Goal: Transaction & Acquisition: Purchase product/service

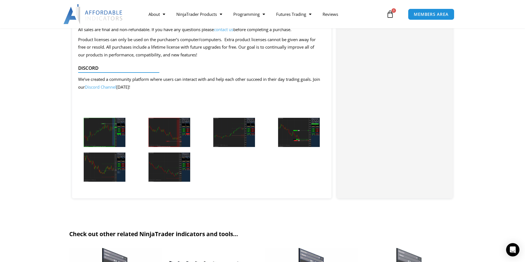
scroll to position [1202, 0]
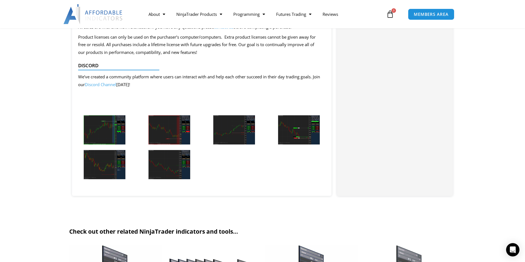
click at [104, 126] on img at bounding box center [105, 129] width 42 height 29
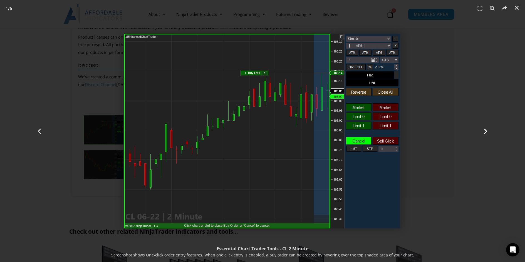
click at [484, 130] on icon "Next slide" at bounding box center [485, 131] width 7 height 7
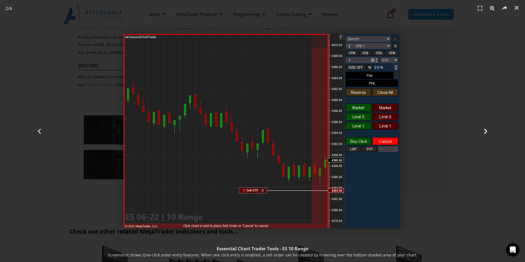
click at [484, 130] on icon "Next slide" at bounding box center [485, 131] width 7 height 7
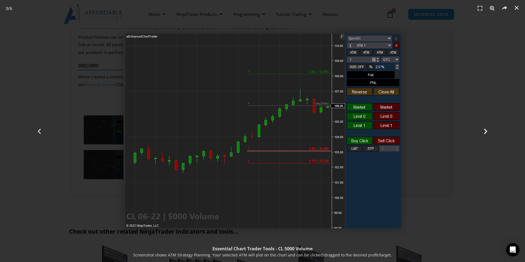
click at [484, 130] on icon "Next slide" at bounding box center [485, 131] width 7 height 7
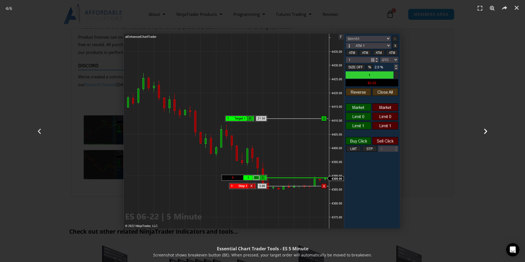
click at [484, 130] on icon "Next slide" at bounding box center [485, 131] width 7 height 7
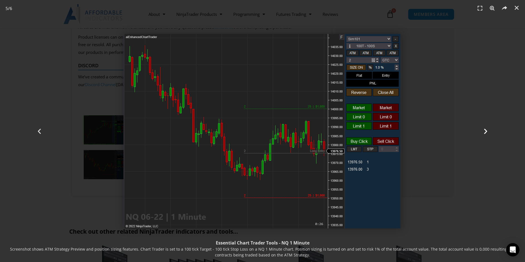
click at [484, 130] on icon "Next slide" at bounding box center [485, 131] width 7 height 7
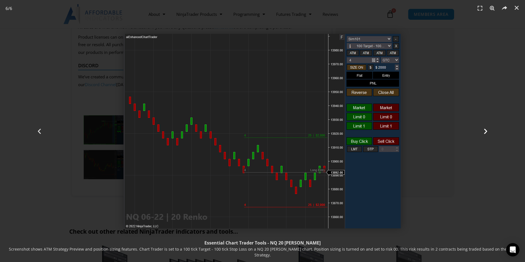
click at [486, 131] on icon "Next slide" at bounding box center [485, 131] width 7 height 7
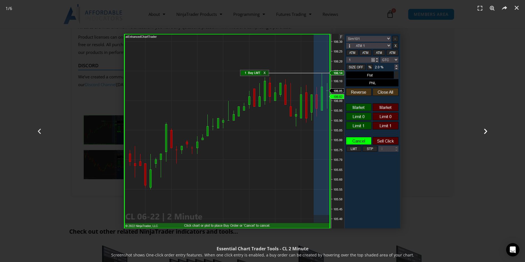
click at [486, 131] on icon "Next slide" at bounding box center [485, 131] width 7 height 7
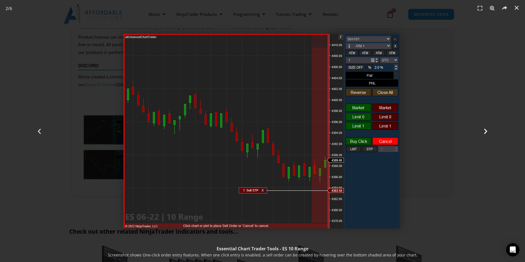
click at [486, 131] on icon "Next slide" at bounding box center [485, 131] width 7 height 7
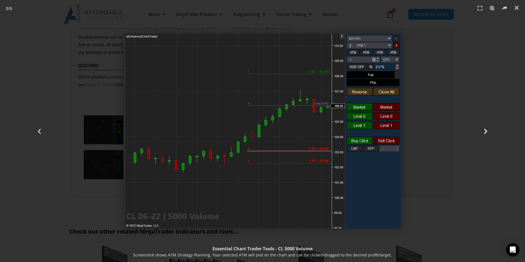
click at [484, 129] on icon "Next slide" at bounding box center [485, 131] width 7 height 7
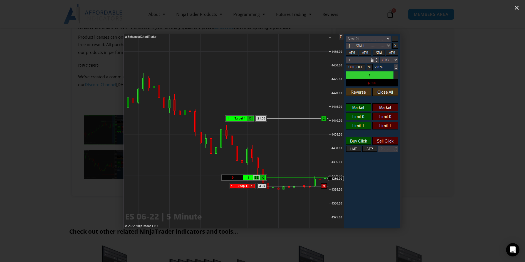
click at [484, 129] on icon "Next slide" at bounding box center [485, 131] width 7 height 7
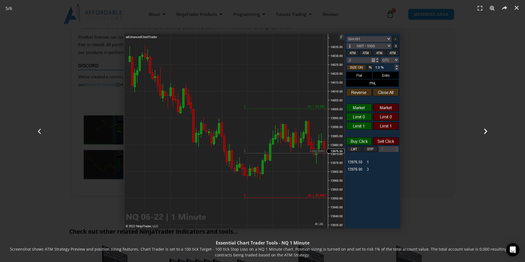
click at [484, 129] on icon "Next slide" at bounding box center [485, 131] width 7 height 7
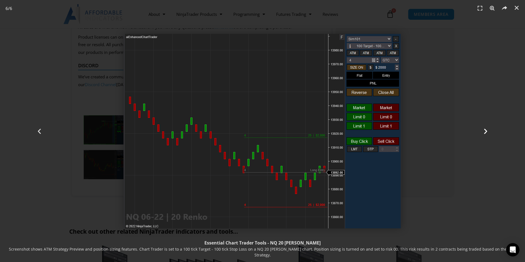
click at [484, 129] on icon "Next slide" at bounding box center [485, 131] width 7 height 7
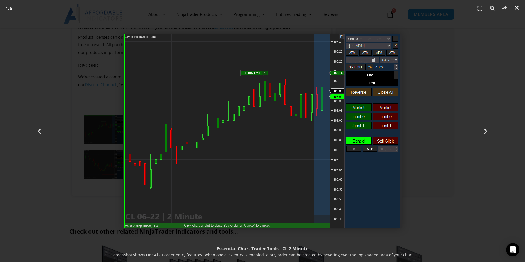
click at [515, 7] on icon "Close (Esc)" at bounding box center [517, 8] width 6 height 6
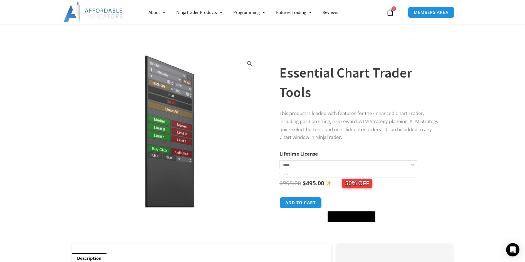
scroll to position [0, 0]
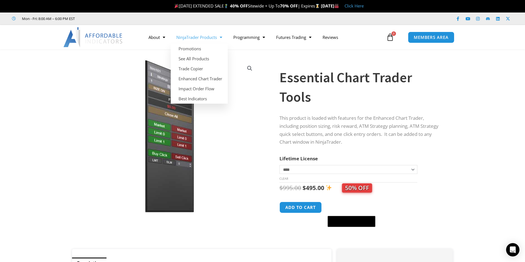
click at [222, 37] on span "Menu" at bounding box center [219, 38] width 5 height 10
click at [222, 38] on span "Menu" at bounding box center [219, 38] width 5 height 10
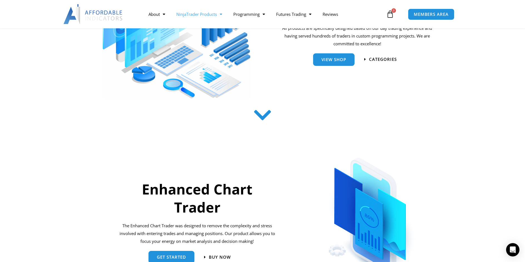
scroll to position [56, 0]
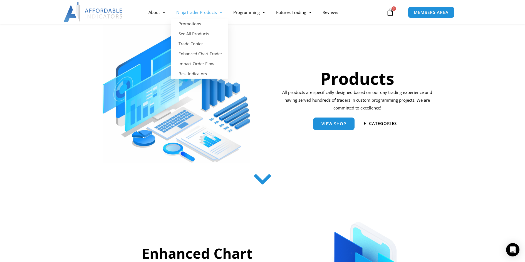
click at [221, 13] on span "Menu" at bounding box center [219, 13] width 5 height 10
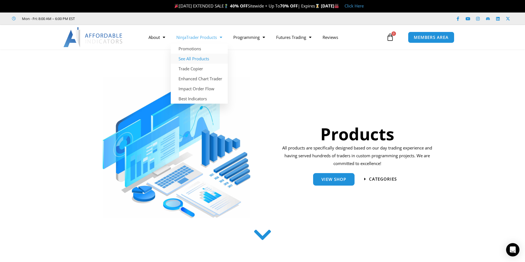
click at [205, 58] on link "See All Products" at bounding box center [199, 59] width 57 height 10
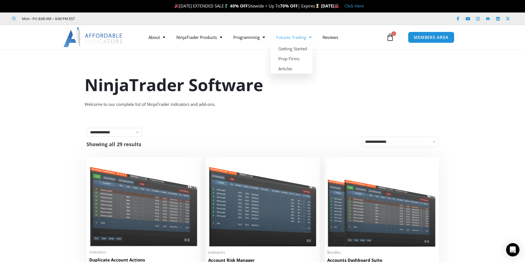
click at [311, 38] on span "Menu" at bounding box center [308, 38] width 5 height 10
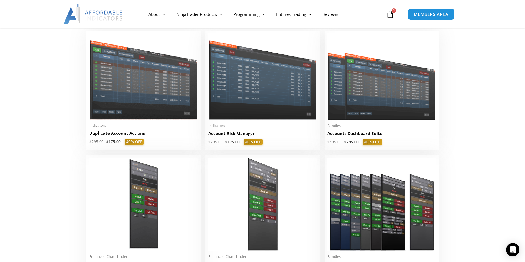
scroll to position [139, 0]
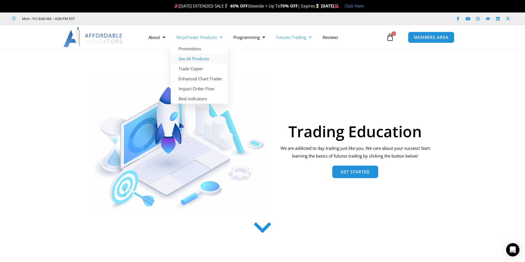
click at [205, 60] on link "See All Products" at bounding box center [199, 59] width 57 height 10
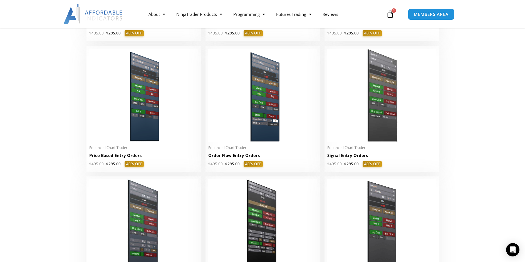
scroll to position [500, 0]
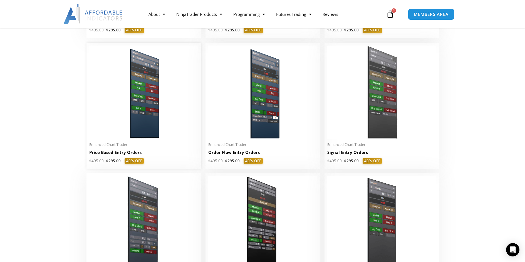
click at [144, 100] on img at bounding box center [143, 92] width 109 height 93
click at [160, 132] on img at bounding box center [143, 92] width 109 height 93
click at [139, 105] on img at bounding box center [143, 92] width 109 height 93
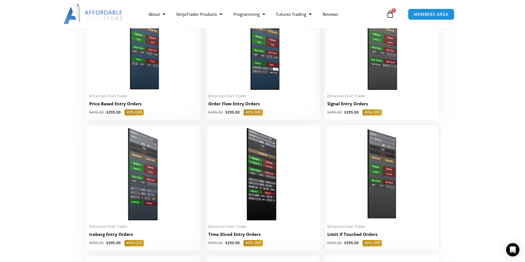
scroll to position [556, 0]
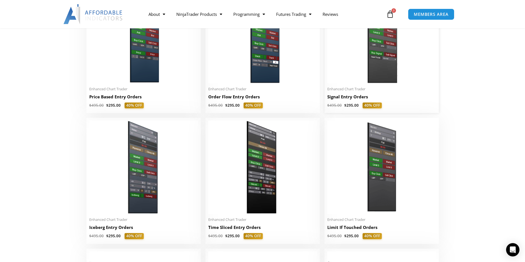
click at [379, 70] on img at bounding box center [381, 36] width 109 height 93
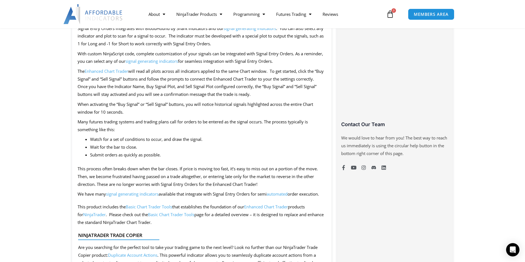
scroll to position [373, 0]
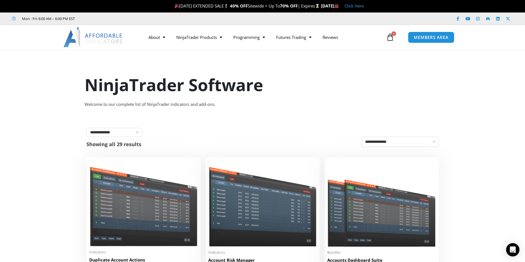
click at [364, 6] on link "Click Here" at bounding box center [353, 6] width 19 height 6
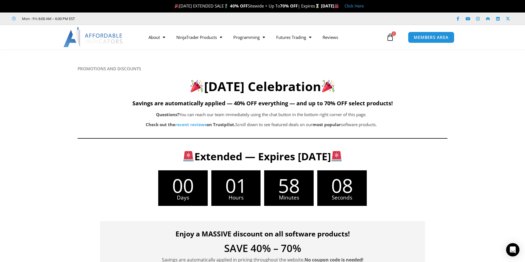
click at [450, 180] on section "Extended — Expires [DATE] Days 01 Hours 58 Minutes 08 Seconds 00 Days 01 Hours …" at bounding box center [262, 178] width 525 height 71
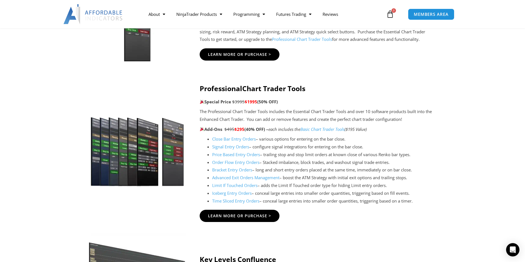
scroll to position [528, 0]
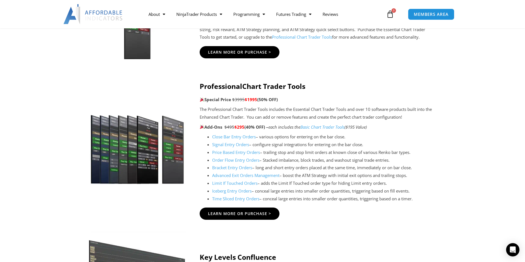
click at [237, 138] on link "Close Bar Entry Orders" at bounding box center [234, 137] width 44 height 6
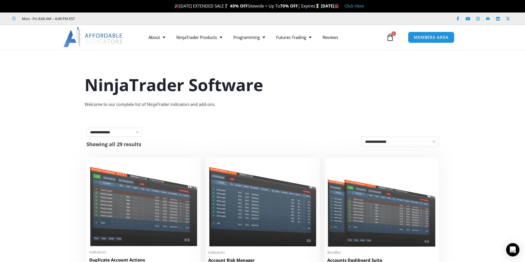
click at [364, 6] on link "Click Here" at bounding box center [353, 6] width 19 height 6
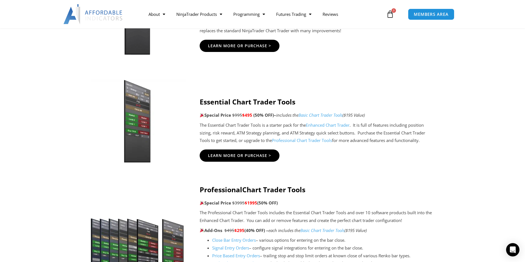
scroll to position [445, 0]
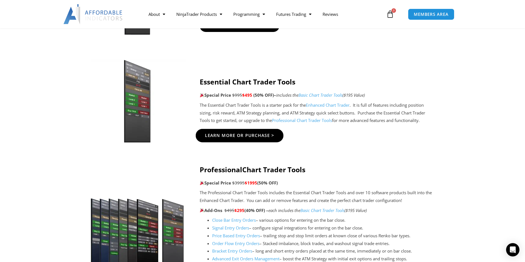
click at [244, 135] on span "Learn More Or Purchase >" at bounding box center [240, 135] width 70 height 4
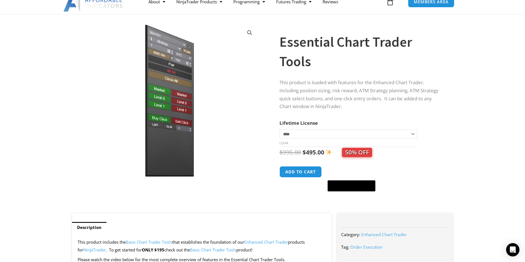
scroll to position [56, 0]
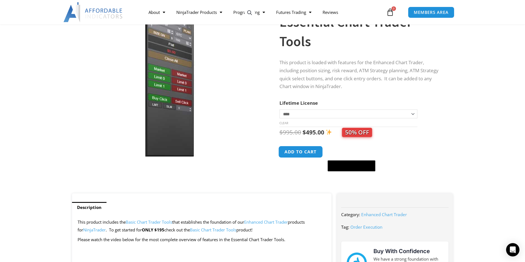
click at [297, 150] on button "Add to cart" at bounding box center [300, 152] width 44 height 12
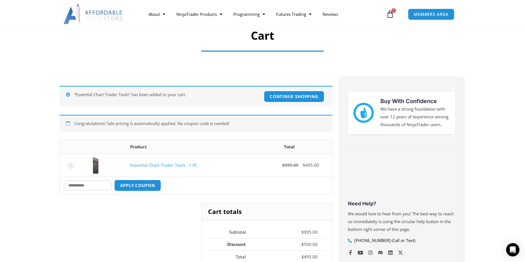
scroll to position [28, 0]
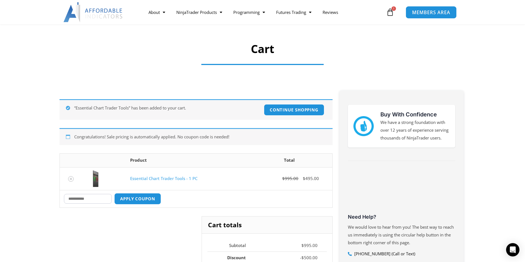
click at [429, 11] on span "MEMBERS AREA" at bounding box center [431, 12] width 38 height 5
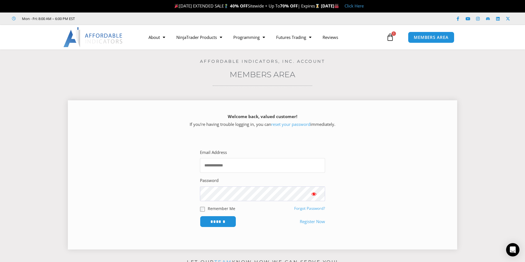
drag, startPoint x: 273, startPoint y: 167, endPoint x: 273, endPoint y: 163, distance: 4.2
click at [273, 166] on input "Email Address" at bounding box center [262, 165] width 125 height 15
type input "**********"
click at [200, 216] on input "******" at bounding box center [218, 221] width 36 height 11
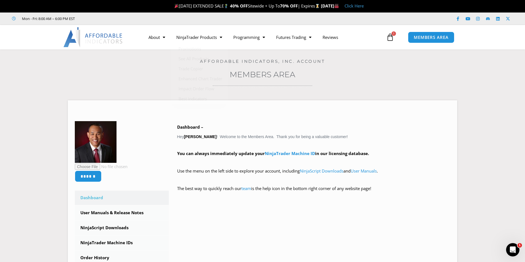
click at [364, 5] on link "Click Here" at bounding box center [353, 6] width 19 height 6
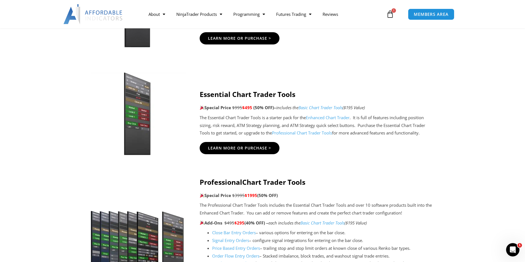
scroll to position [445, 0]
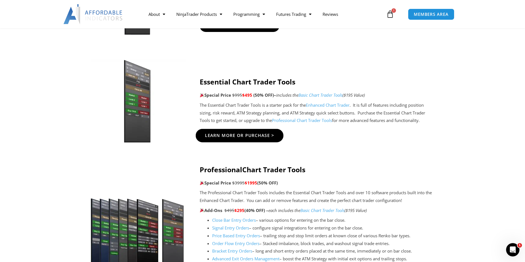
click at [248, 133] on span "Learn More Or Purchase >" at bounding box center [240, 135] width 70 height 4
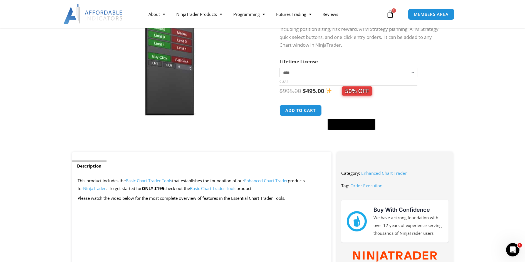
scroll to position [83, 0]
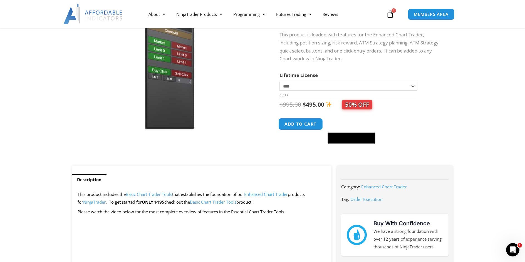
click at [300, 125] on button "Add to cart" at bounding box center [300, 124] width 44 height 12
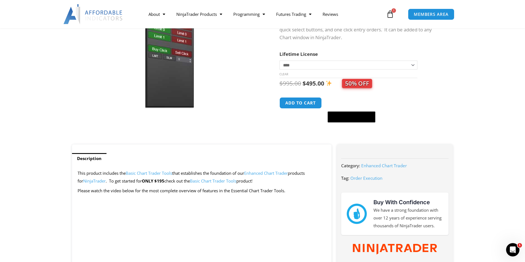
click at [390, 14] on icon at bounding box center [390, 14] width 8 height 8
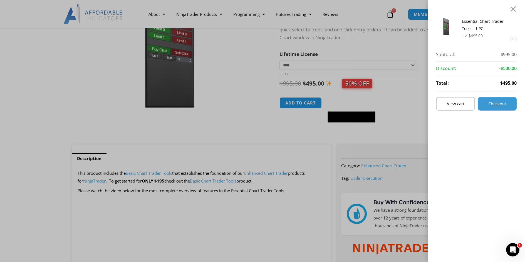
click at [501, 102] on span "Checkout" at bounding box center [497, 104] width 18 height 4
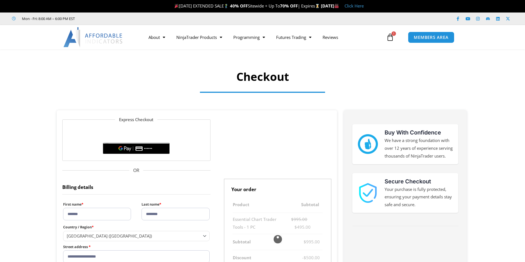
select select "**"
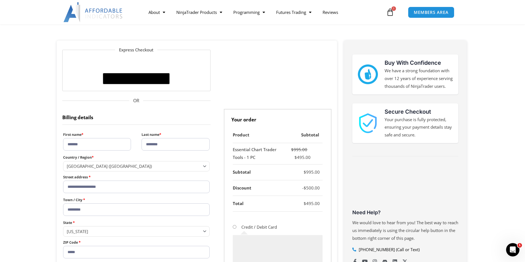
scroll to position [56, 0]
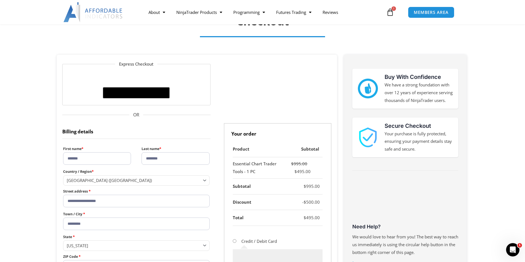
click at [111, 157] on input "*******" at bounding box center [97, 158] width 68 height 13
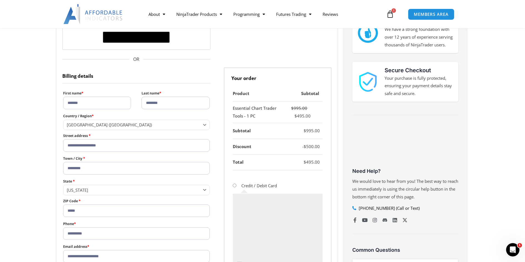
scroll to position [167, 0]
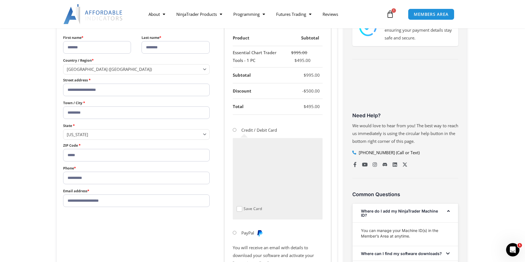
drag, startPoint x: 125, startPoint y: 178, endPoint x: 56, endPoint y: 180, distance: 69.0
click at [56, 180] on div "**********" at bounding box center [197, 132] width 286 height 376
type input "**********"
click at [213, 183] on form "**********" at bounding box center [196, 127] width 269 height 357
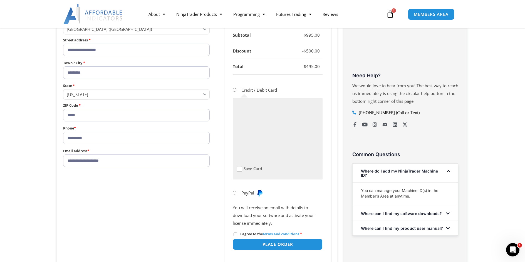
scroll to position [222, 0]
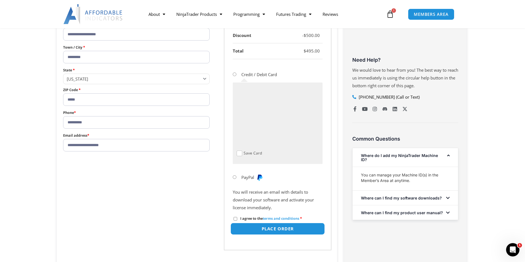
click at [282, 228] on button "Place order" at bounding box center [277, 229] width 94 height 12
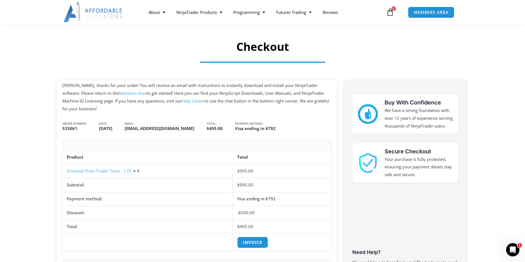
scroll to position [28, 0]
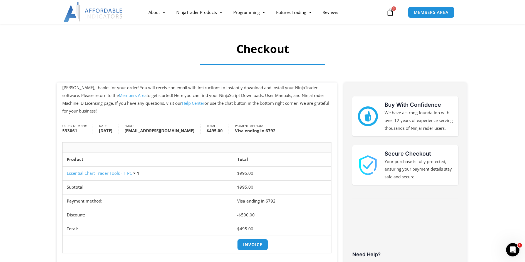
click at [119, 95] on link "Members Area" at bounding box center [133, 96] width 28 height 6
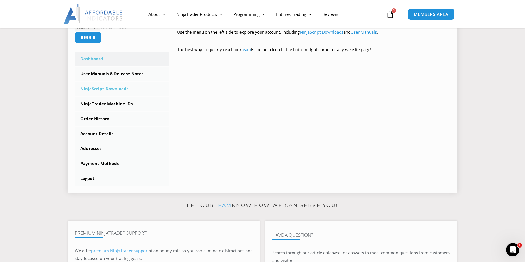
click at [117, 89] on link "NinjaScript Downloads" at bounding box center [122, 89] width 94 height 14
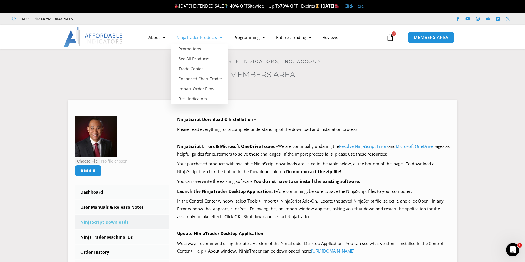
click at [220, 36] on span "Menu" at bounding box center [219, 38] width 5 height 10
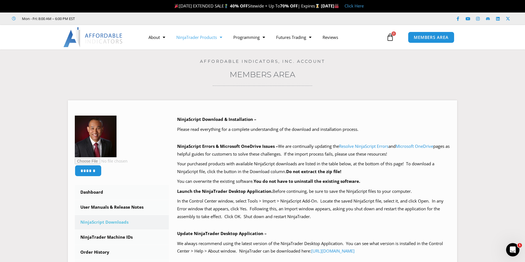
click at [220, 35] on span "Menu" at bounding box center [219, 38] width 5 height 10
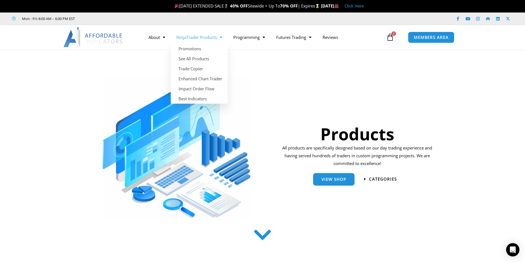
click at [222, 37] on span "Menu" at bounding box center [219, 38] width 5 height 10
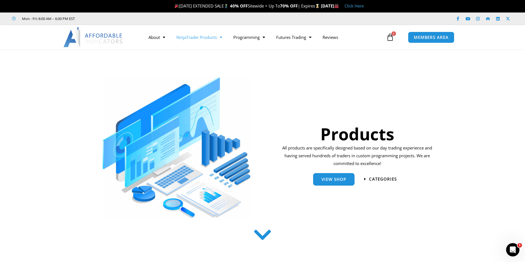
click at [222, 37] on span "Menu" at bounding box center [219, 38] width 5 height 10
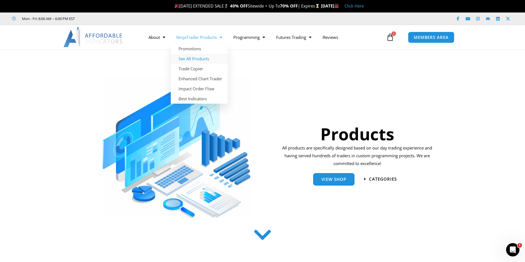
click at [203, 60] on link "See All Products" at bounding box center [199, 59] width 57 height 10
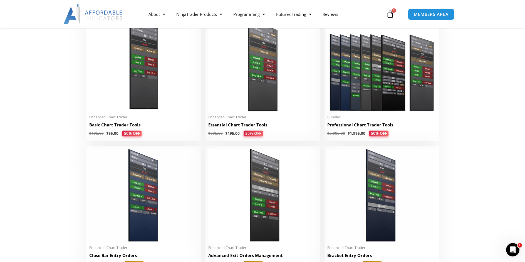
scroll to position [250, 0]
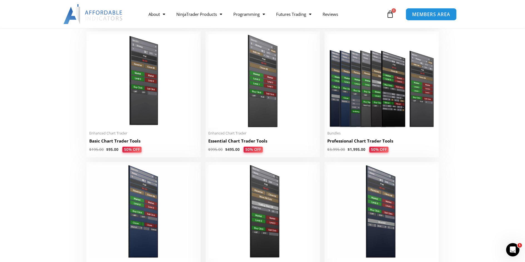
click at [426, 12] on span "MEMBERS AREA" at bounding box center [431, 14] width 38 height 5
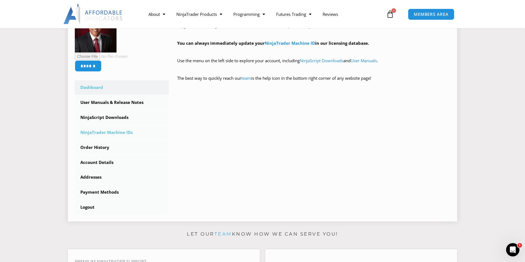
scroll to position [111, 0]
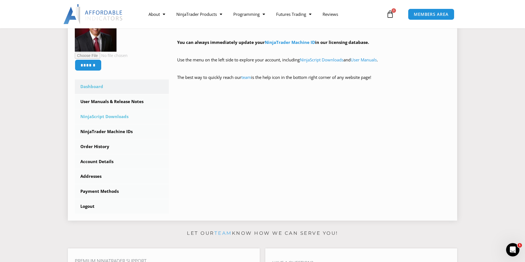
click at [121, 118] on link "NinjaScript Downloads" at bounding box center [122, 117] width 94 height 14
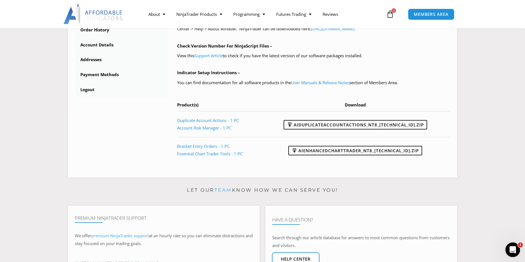
click at [513, 248] on icon "Open Intercom Messenger" at bounding box center [511, 249] width 9 height 9
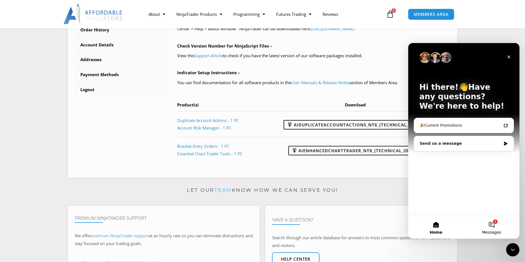
click at [489, 224] on button "1 Messages" at bounding box center [492, 228] width 56 height 22
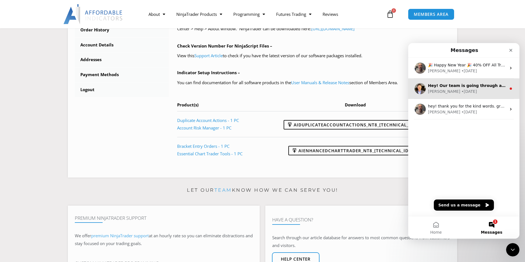
click at [480, 88] on div "Hey! Our team is going through all existing conversations to collect data and m…" at bounding box center [467, 86] width 78 height 6
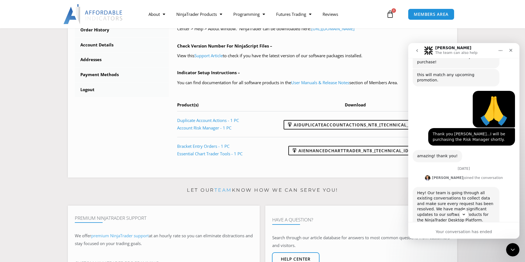
scroll to position [165, 0]
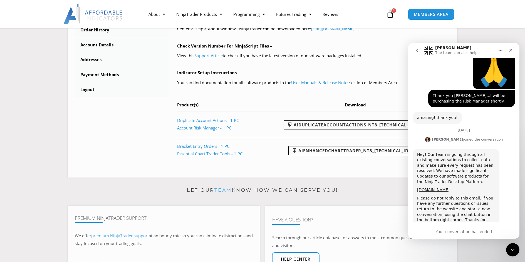
click at [417, 51] on icon "go back" at bounding box center [417, 50] width 4 height 4
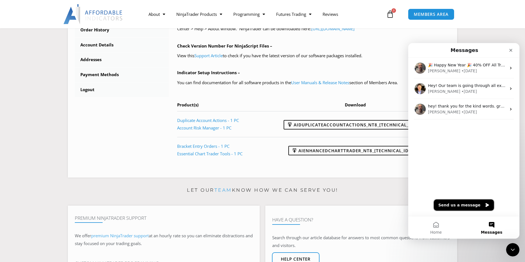
click at [471, 203] on button "Send us a message" at bounding box center [464, 205] width 60 height 11
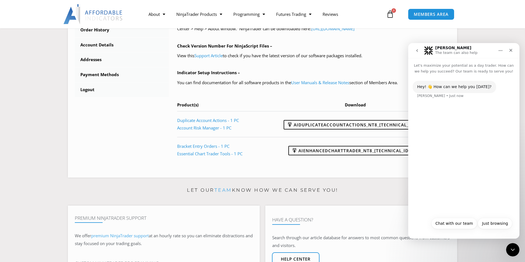
click at [417, 50] on icon "go back" at bounding box center [417, 50] width 2 height 3
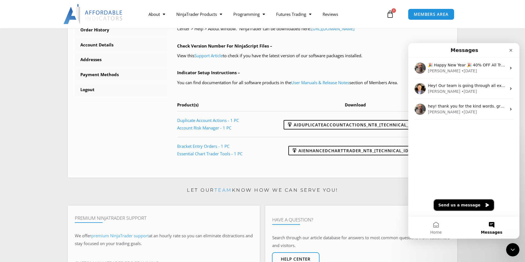
click at [465, 206] on button "Send us a message" at bounding box center [464, 205] width 60 height 11
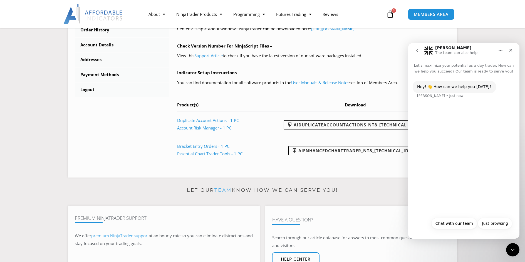
click at [453, 223] on button "Chat with our team" at bounding box center [454, 223] width 46 height 11
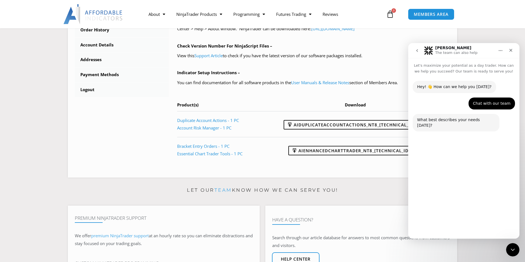
click at [478, 199] on button "Interested in New Purchase or Upgrade" at bounding box center [469, 196] width 85 height 11
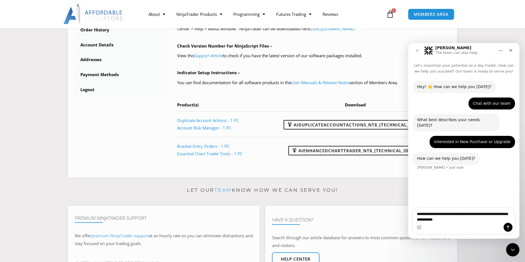
drag, startPoint x: 443, startPoint y: 214, endPoint x: 449, endPoint y: 215, distance: 5.8
click at [449, 215] on textarea "**********" at bounding box center [464, 215] width 102 height 15
drag, startPoint x: 461, startPoint y: 221, endPoint x: 469, endPoint y: 221, distance: 7.5
click at [469, 221] on textarea "**********" at bounding box center [464, 215] width 102 height 15
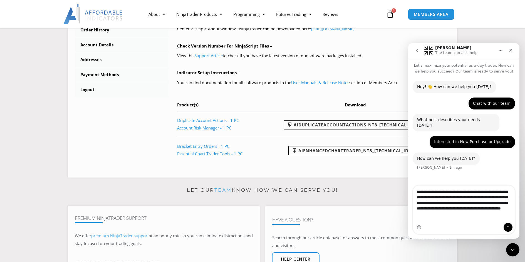
click at [451, 214] on textarea "**********" at bounding box center [464, 202] width 102 height 32
click at [482, 213] on textarea "**********" at bounding box center [464, 200] width 102 height 43
click at [457, 221] on textarea "**********" at bounding box center [464, 200] width 102 height 43
drag, startPoint x: 456, startPoint y: 221, endPoint x: 472, endPoint y: 220, distance: 16.2
click at [472, 220] on textarea "**********" at bounding box center [464, 200] width 102 height 43
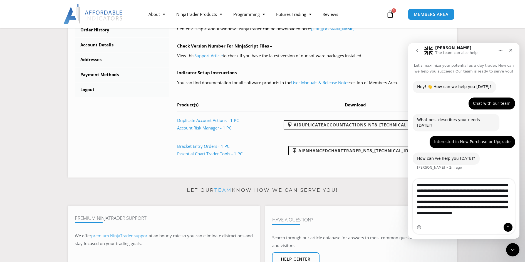
click at [500, 192] on textarea "**********" at bounding box center [464, 200] width 102 height 43
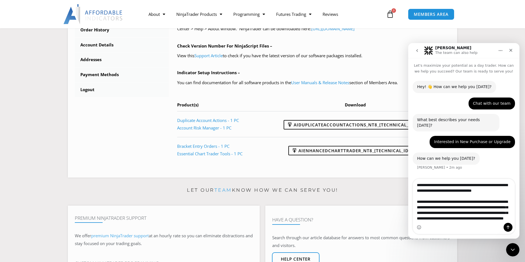
type textarea "**********"
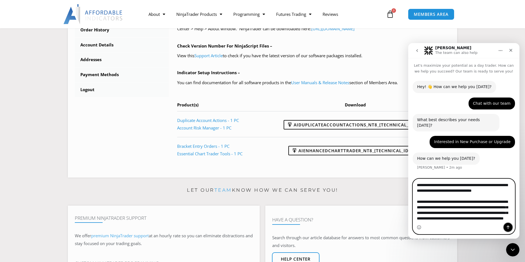
click at [509, 228] on icon "Send a message…" at bounding box center [508, 227] width 4 height 4
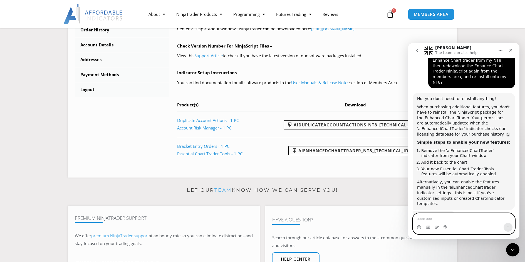
scroll to position [155, 0]
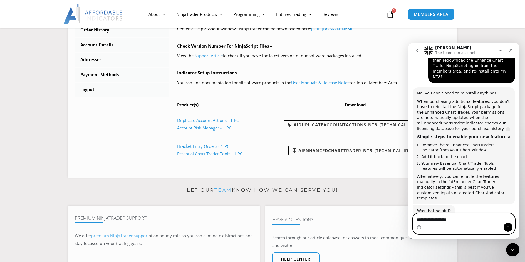
type textarea "**********"
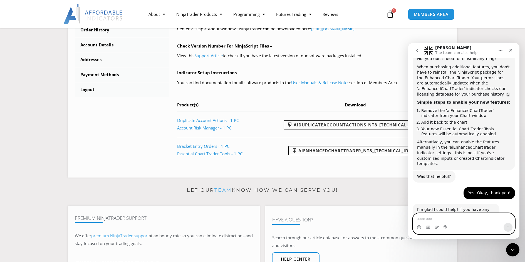
scroll to position [199, 0]
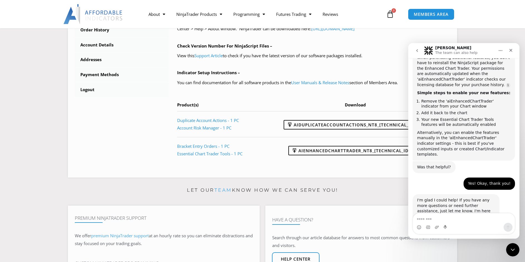
click at [417, 49] on icon "go back" at bounding box center [417, 50] width 4 height 4
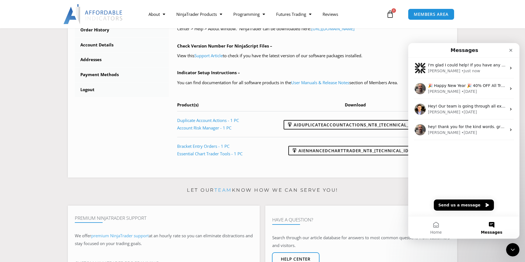
scroll to position [110, 0]
click at [512, 50] on icon "Close" at bounding box center [511, 50] width 4 height 4
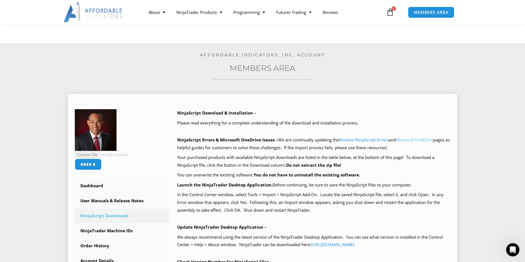
scroll to position [0, 0]
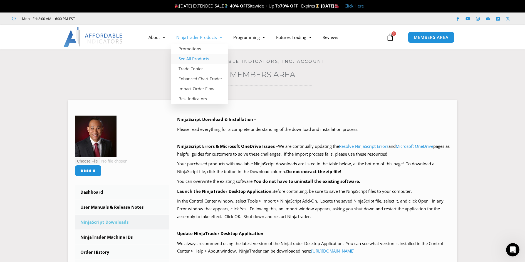
click at [199, 57] on link "See All Products" at bounding box center [199, 59] width 57 height 10
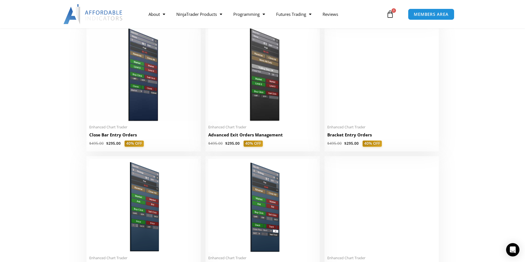
scroll to position [389, 0]
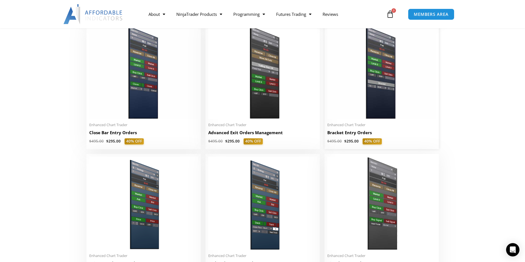
click at [377, 93] on img at bounding box center [381, 72] width 109 height 93
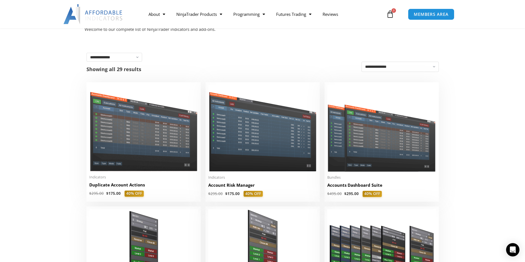
scroll to position [56, 0]
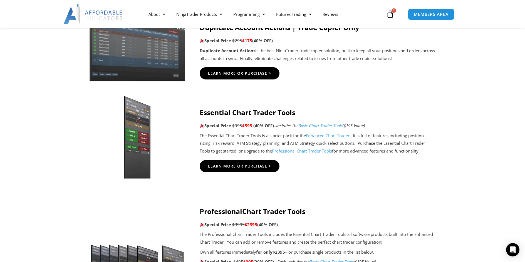
scroll to position [417, 0]
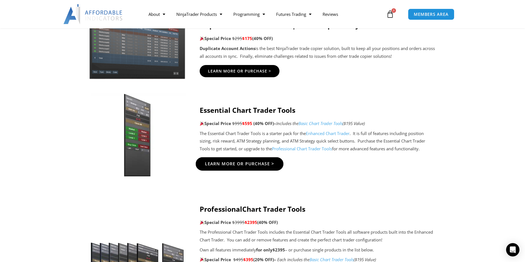
click at [248, 162] on span "Learn More Or Purchase >" at bounding box center [240, 164] width 70 height 4
